Goal: Task Accomplishment & Management: Use online tool/utility

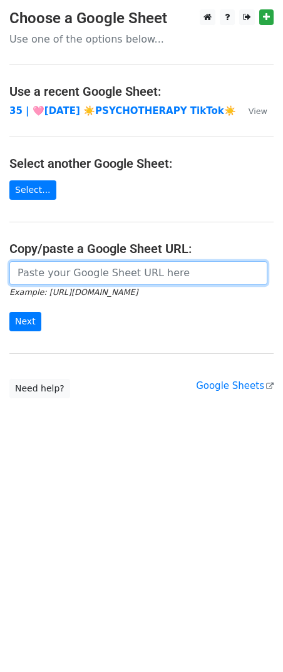
click at [100, 276] on input "url" at bounding box center [138, 273] width 258 height 24
paste input "[URL][DOMAIN_NAME]"
type input "[URL][DOMAIN_NAME]"
click at [9, 312] on input "Next" at bounding box center [25, 321] width 32 height 19
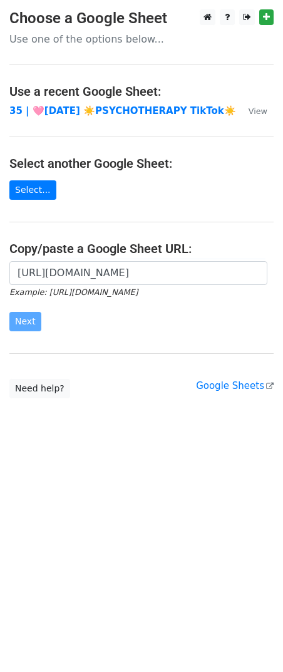
scroll to position [0, 0]
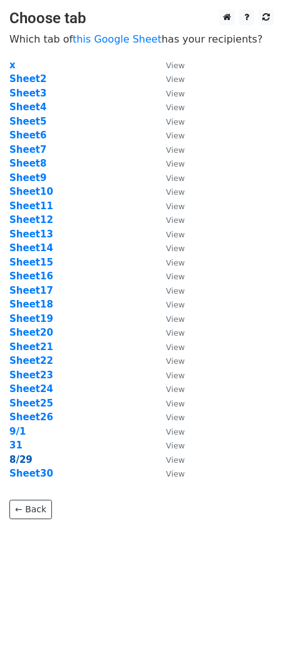
click at [21, 456] on strong "8/29" at bounding box center [20, 459] width 23 height 11
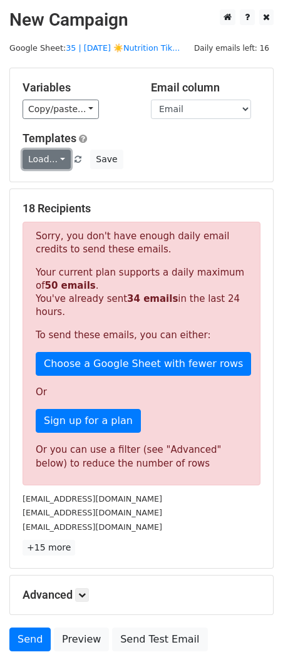
click at [55, 154] on link "Load..." at bounding box center [47, 159] width 48 height 19
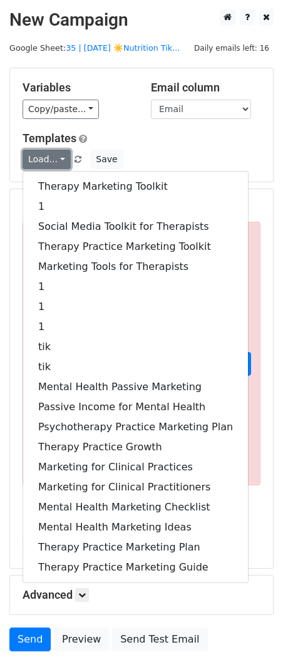
click at [55, 154] on link "Load..." at bounding box center [47, 159] width 48 height 19
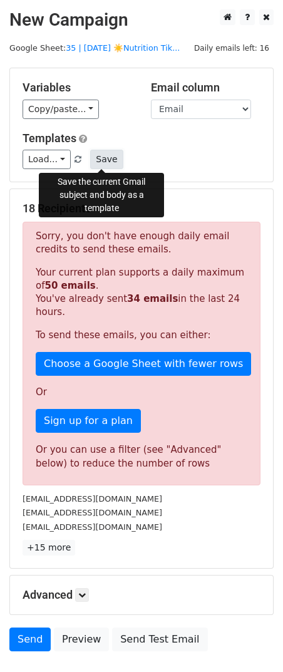
click at [99, 162] on button "Save" at bounding box center [106, 159] width 33 height 19
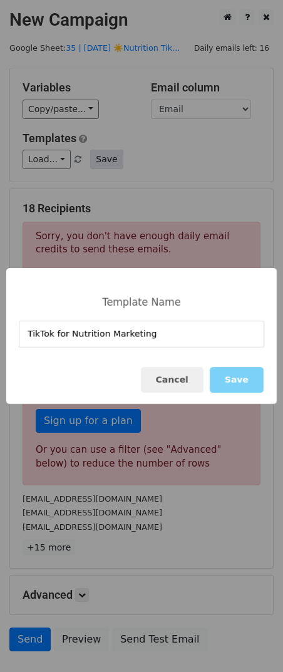
type input "TikTok for Nutrition Marketing"
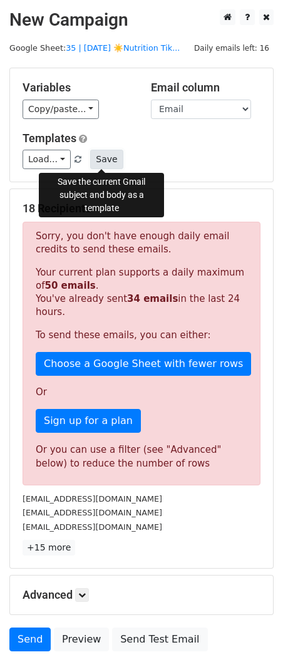
click at [103, 160] on button "Save" at bounding box center [106, 159] width 33 height 19
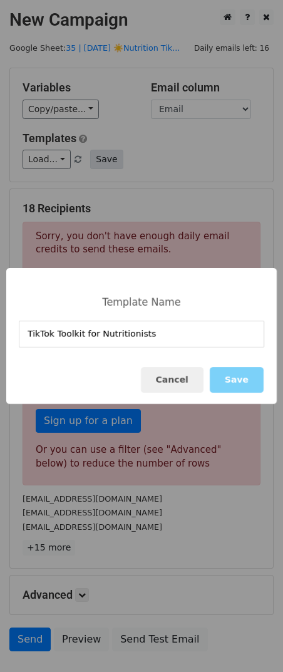
type input "TikTok Toolkit for Nutritionists"
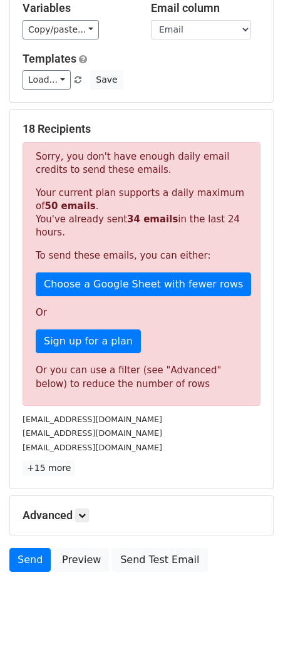
scroll to position [85, 0]
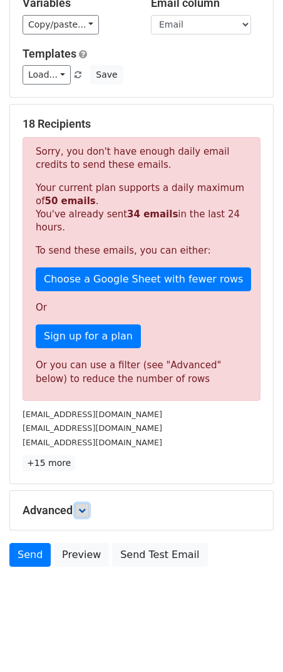
click at [83, 509] on icon at bounding box center [82, 511] width 8 height 8
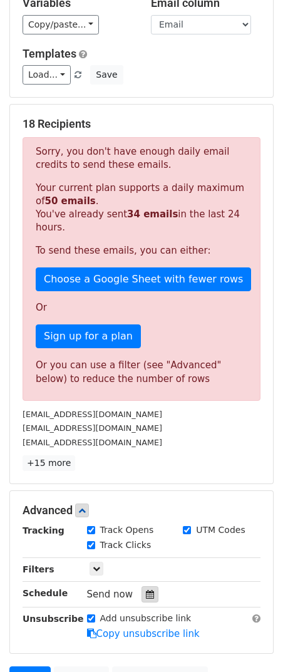
click at [146, 590] on icon at bounding box center [150, 594] width 8 height 9
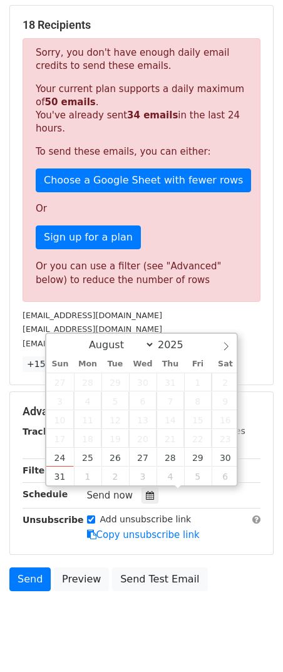
scroll to position [207, 0]
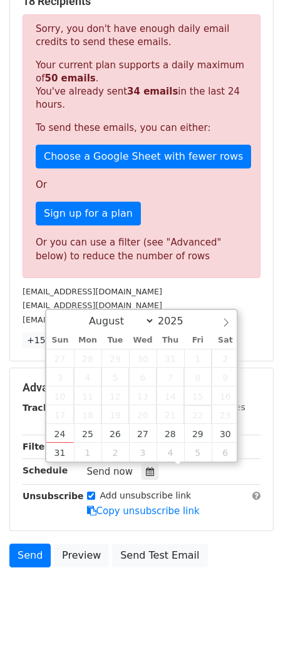
click at [191, 419] on span "22" at bounding box center [198, 414] width 28 height 19
type input "2025-08-29 12:00"
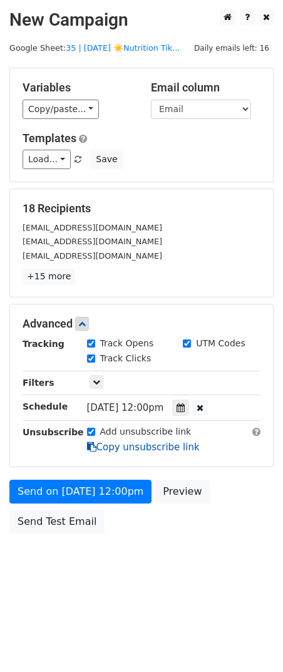
scroll to position [0, 0]
click at [100, 442] on link "Copy unsubscribe link" at bounding box center [143, 446] width 113 height 11
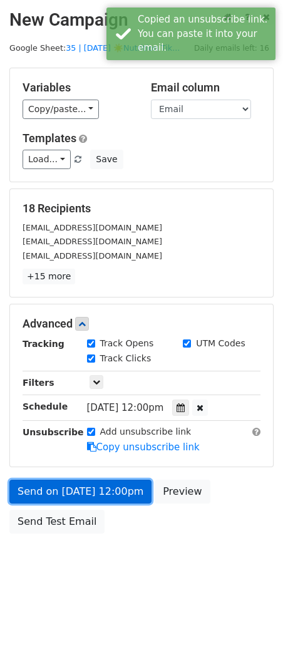
click at [86, 480] on link "Send on Aug 29 at 12:00pm" at bounding box center [80, 492] width 142 height 24
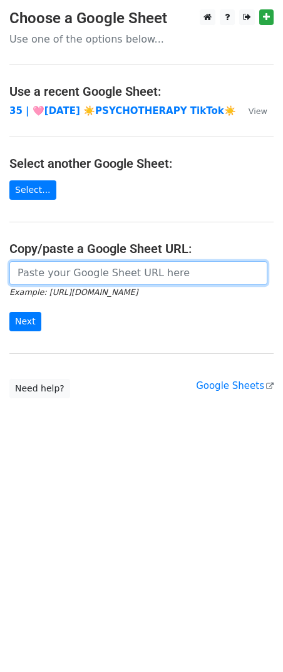
click at [118, 273] on input "url" at bounding box center [138, 273] width 258 height 24
paste input "https://docs.google.com/spreadsheets/d/1hF1subCIIHobKjbFxiRkutxnyRmIu-ewUS-r2lG…"
type input "https://docs.google.com/spreadsheets/d/1hF1subCIIHobKjbFxiRkutxnyRmIu-ewUS-r2lG…"
click at [9, 312] on input "Next" at bounding box center [25, 321] width 32 height 19
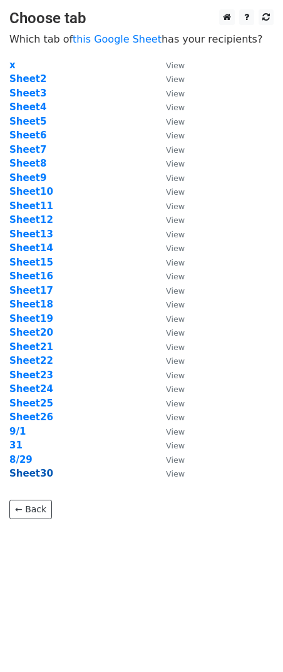
click at [32, 472] on strong "Sheet30" at bounding box center [31, 473] width 44 height 11
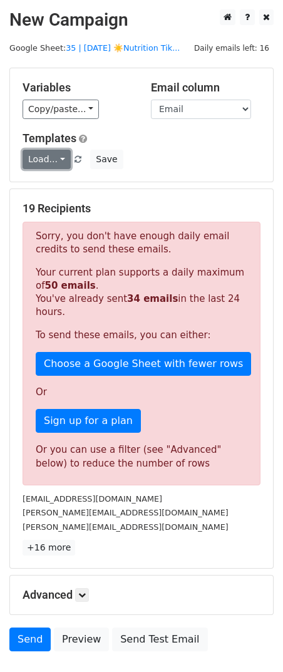
click at [49, 166] on link "Load..." at bounding box center [47, 159] width 48 height 19
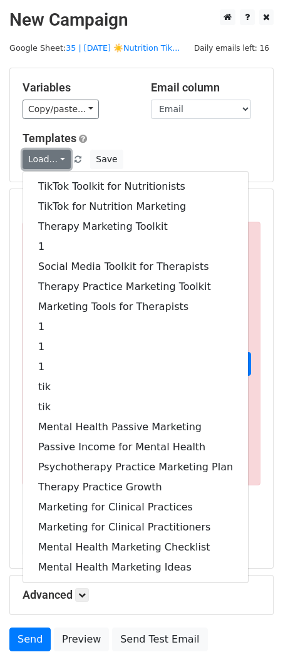
click at [49, 166] on link "Load..." at bounding box center [47, 159] width 48 height 19
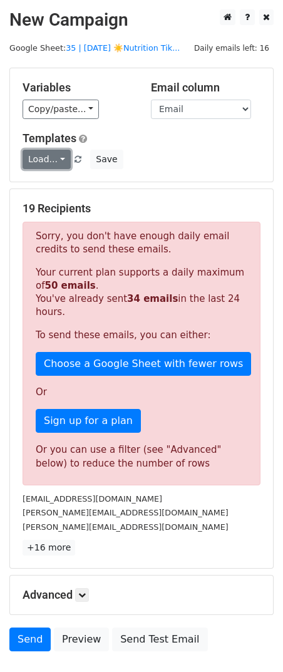
click at [49, 166] on link "Load..." at bounding box center [47, 159] width 48 height 19
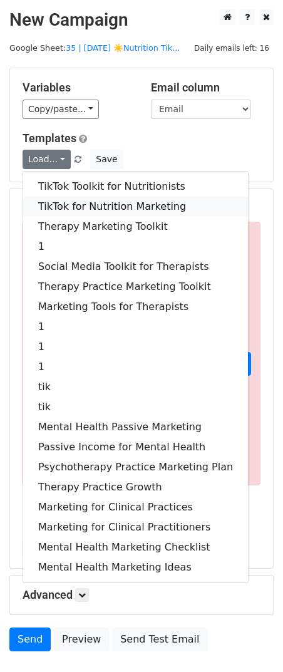
click at [51, 207] on link "TikTok for Nutrition Marketing" at bounding box center [135, 207] width 225 height 20
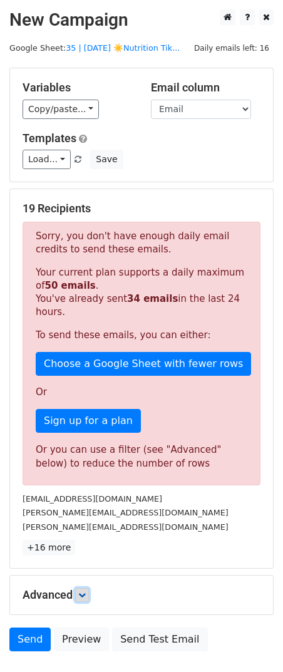
click at [80, 589] on link at bounding box center [82, 595] width 14 height 14
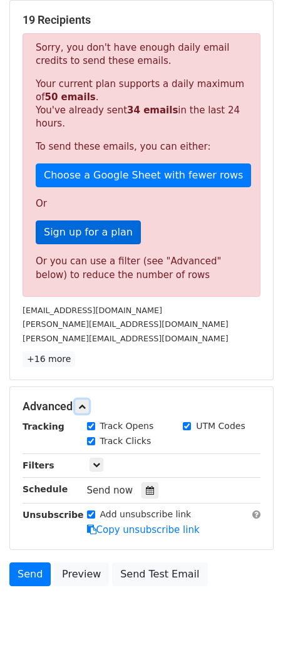
scroll to position [207, 0]
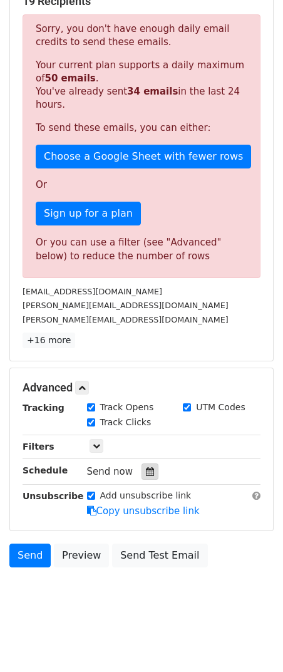
click at [142, 473] on div at bounding box center [150, 471] width 17 height 16
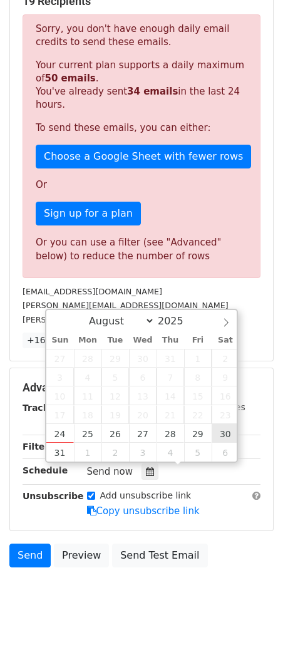
type input "2025-08-30 12:00"
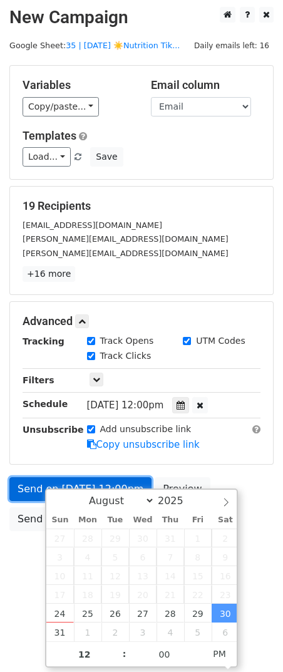
scroll to position [0, 0]
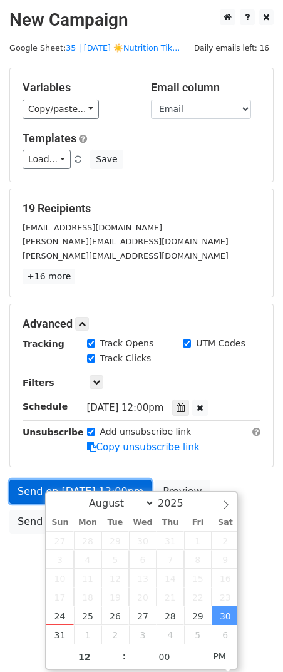
click at [23, 490] on link "Send on Aug 30 at 12:00pm" at bounding box center [80, 492] width 142 height 24
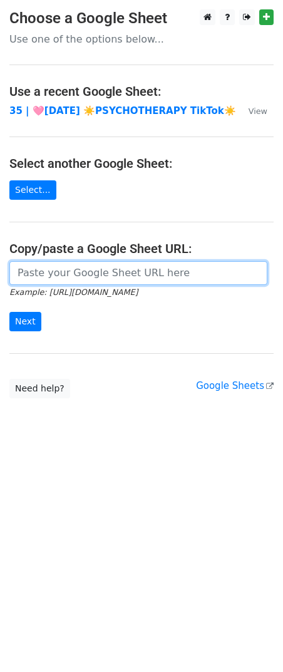
click at [92, 273] on input "url" at bounding box center [138, 273] width 258 height 24
paste input "[URL][DOMAIN_NAME]"
type input "https://docs.google.com/spreadsheets/d/1hF1subCIIHobKjbFxiRkutxnyRmIu-ewUS-r2lG…"
click at [9, 312] on input "Next" at bounding box center [25, 321] width 32 height 19
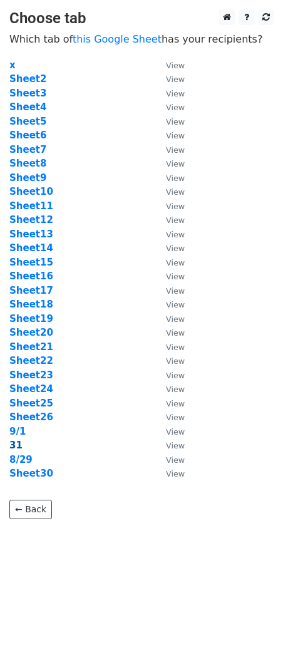
click at [12, 443] on strong "31" at bounding box center [15, 445] width 13 height 11
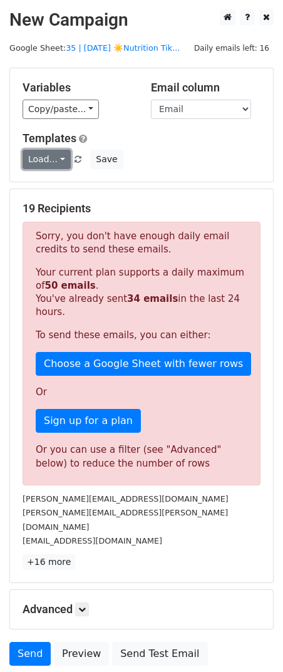
click at [48, 163] on link "Load..." at bounding box center [47, 159] width 48 height 19
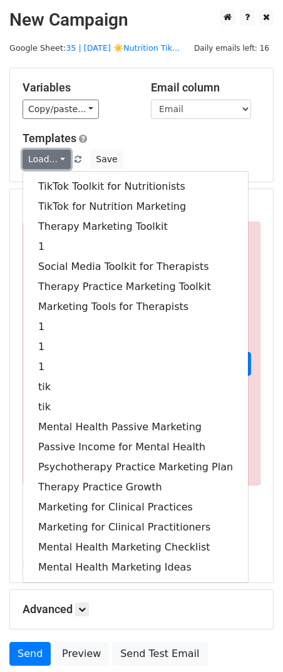
click at [48, 163] on link "Load..." at bounding box center [47, 159] width 48 height 19
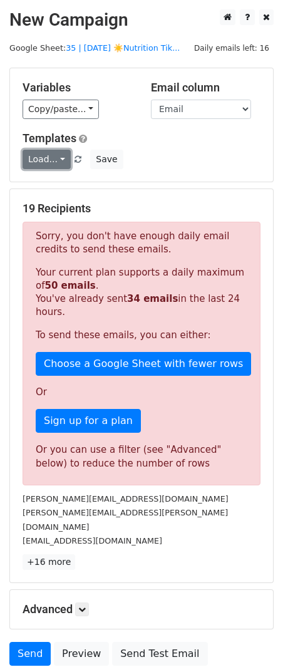
click at [48, 163] on link "Load..." at bounding box center [47, 159] width 48 height 19
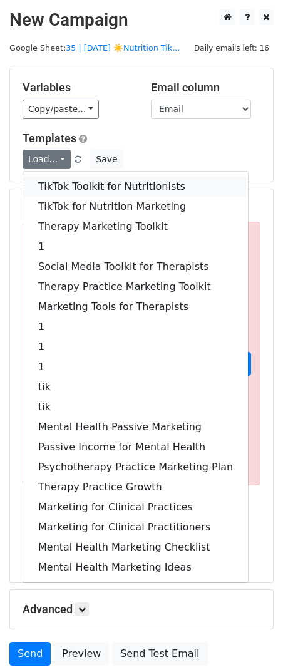
click at [57, 193] on link "TikTok Toolkit for Nutritionists" at bounding box center [135, 187] width 225 height 20
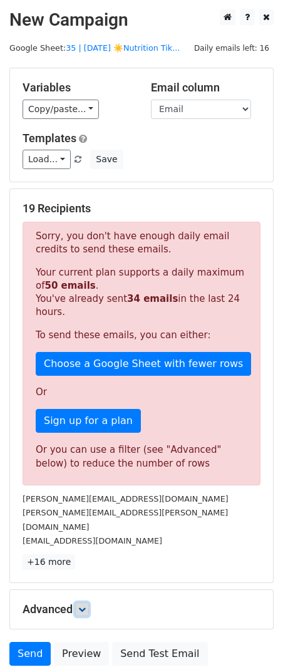
click at [85, 606] on icon at bounding box center [82, 610] width 8 height 8
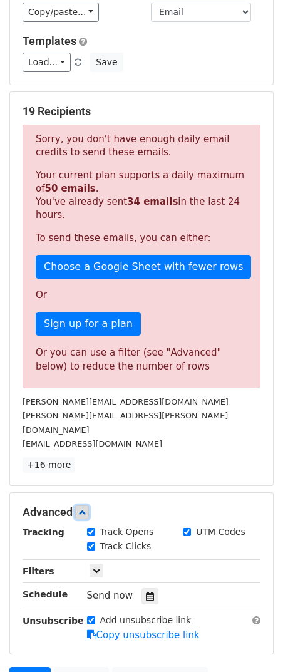
scroll to position [207, 0]
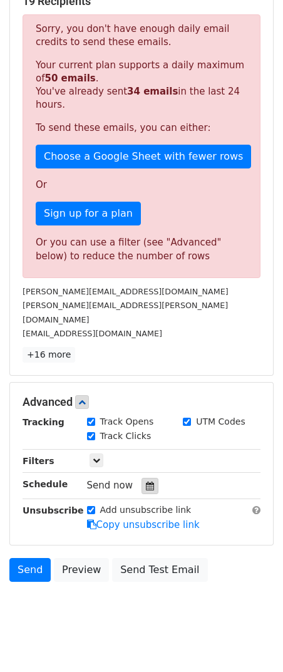
click at [146, 482] on icon at bounding box center [150, 486] width 8 height 9
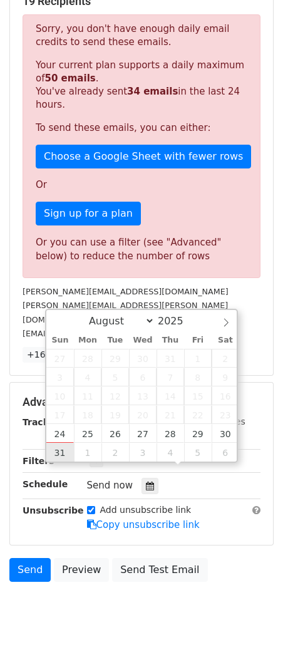
type input "[DATE] 12:00"
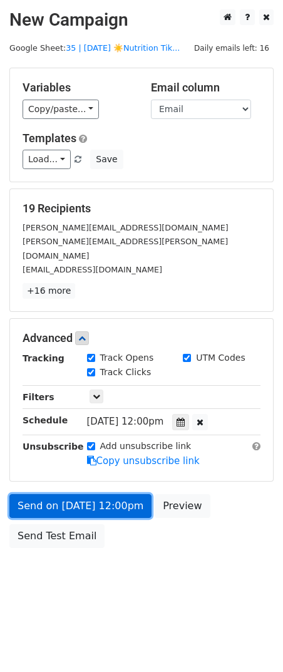
scroll to position [0, 0]
click at [28, 494] on link "Send on [DATE] 12:00pm" at bounding box center [80, 506] width 142 height 24
